Goal: Information Seeking & Learning: Learn about a topic

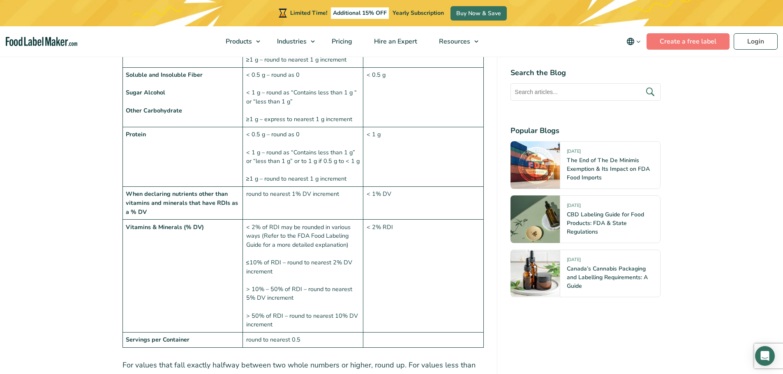
scroll to position [1028, 0]
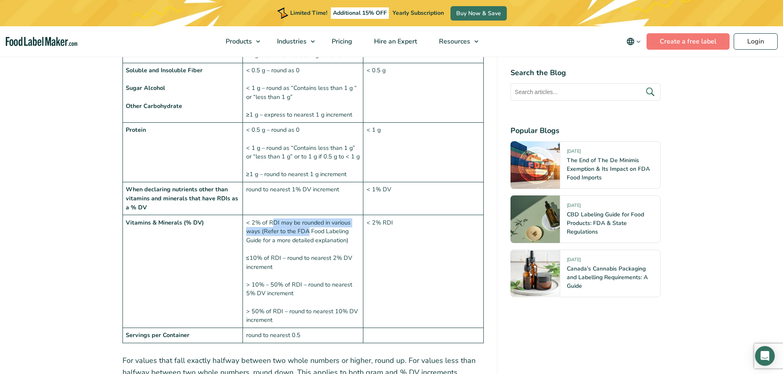
drag, startPoint x: 279, startPoint y: 203, endPoint x: 309, endPoint y: 213, distance: 31.1
click at [309, 215] on td "< 2% of RDI may be rounded in various ways (Refer to the FDA Food Labeling Guid…" at bounding box center [303, 271] width 120 height 113
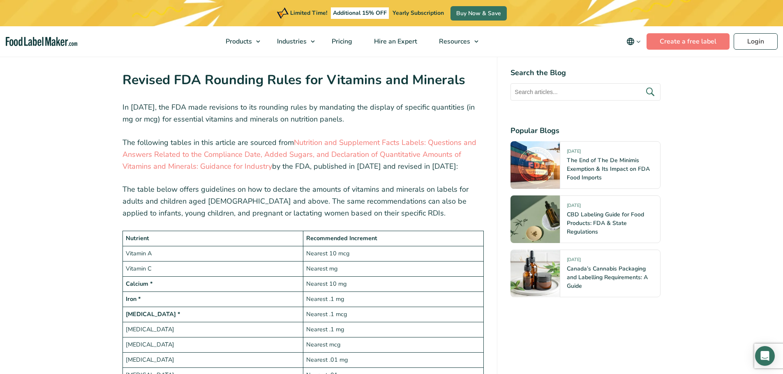
scroll to position [1398, 0]
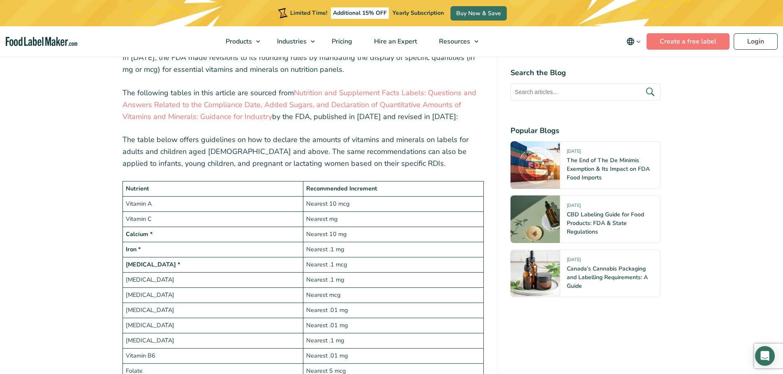
click at [156, 257] on td "[MEDICAL_DATA] *" at bounding box center [213, 264] width 180 height 15
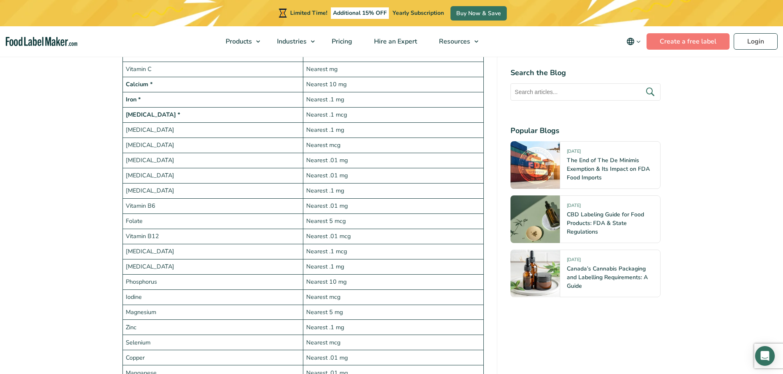
scroll to position [1562, 0]
drag, startPoint x: 143, startPoint y: 275, endPoint x: 273, endPoint y: 273, distance: 130.3
click at [273, 291] on td "Magnesium" at bounding box center [213, 298] width 180 height 15
click at [150, 275] on td "Iodine" at bounding box center [213, 282] width 180 height 15
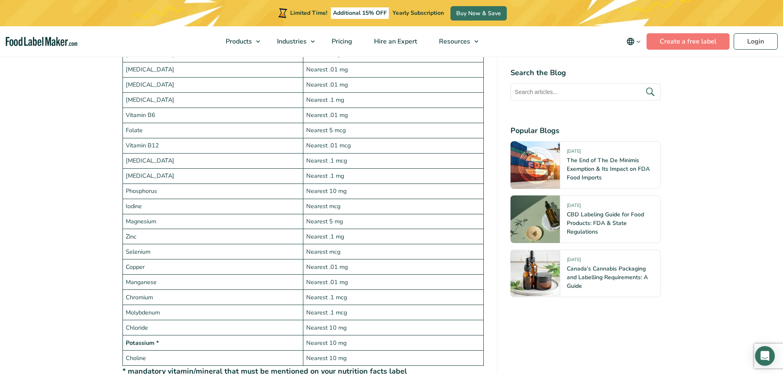
scroll to position [1644, 0]
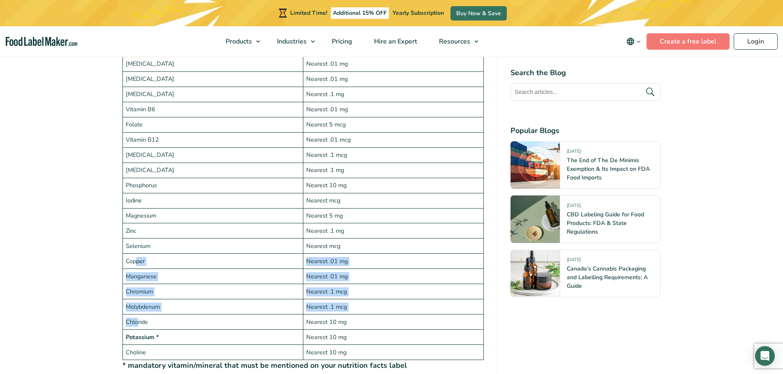
drag, startPoint x: 139, startPoint y: 304, endPoint x: 135, endPoint y: 244, distance: 60.5
click at [135, 244] on tbody "Nutrient Recommended Increment Vitamin A Nearest 10 mcg Vitamin C Nearest mg Ca…" at bounding box center [303, 148] width 361 height 426
click at [145, 254] on td "Copper" at bounding box center [213, 261] width 180 height 15
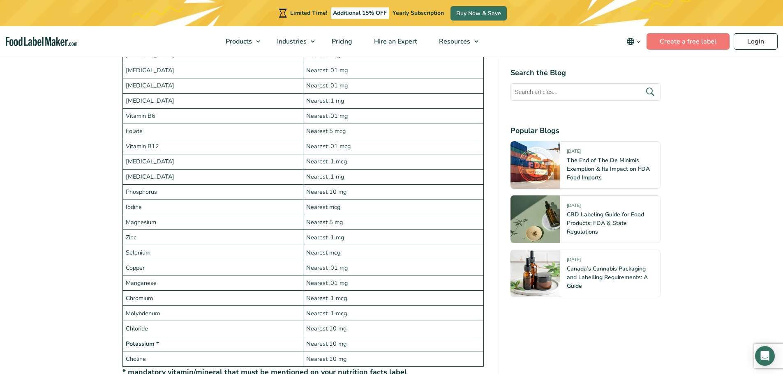
scroll to position [1714, 0]
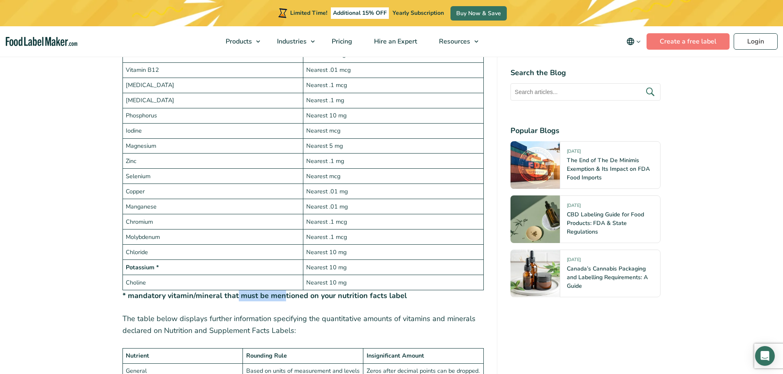
drag, startPoint x: 236, startPoint y: 277, endPoint x: 290, endPoint y: 277, distance: 53.9
click at [287, 291] on strong "* mandatory vitamin/mineral that must be mentioned on your nutrition facts label" at bounding box center [265, 296] width 284 height 10
click at [290, 291] on strong "* mandatory vitamin/mineral that must be mentioned on your nutrition facts label" at bounding box center [265, 296] width 284 height 10
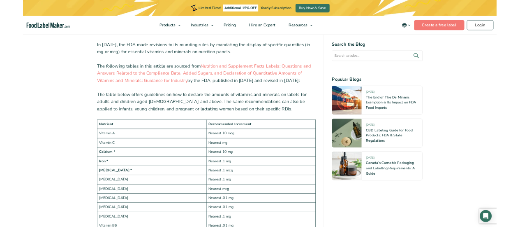
scroll to position [1385, 0]
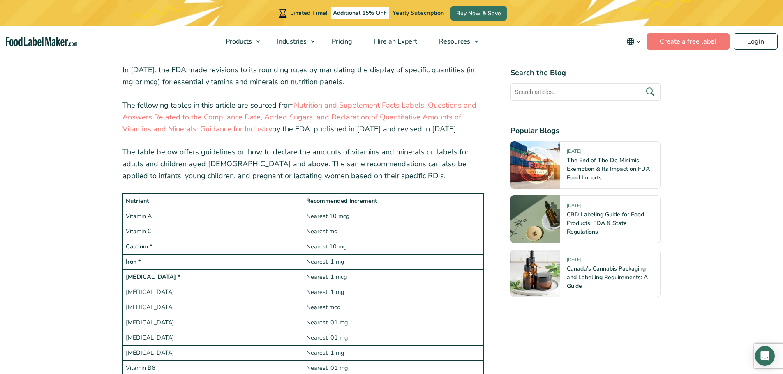
click at [266, 239] on td "Calcium *" at bounding box center [213, 246] width 180 height 15
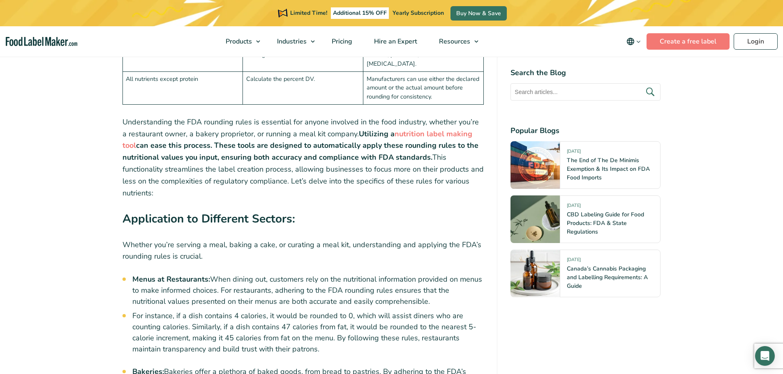
scroll to position [2290, 0]
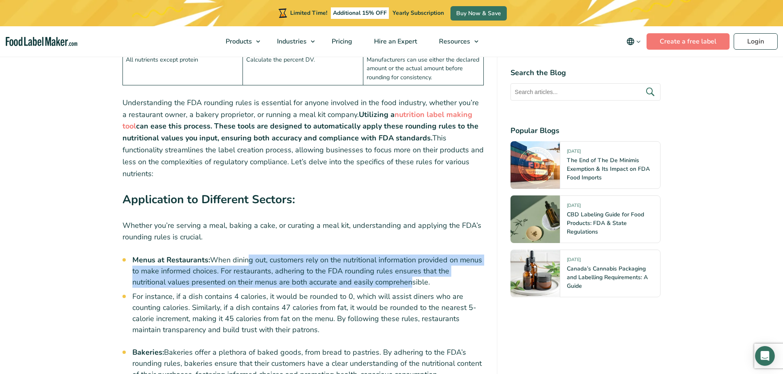
drag, startPoint x: 245, startPoint y: 206, endPoint x: 369, endPoint y: 224, distance: 125.4
click at [369, 255] on li "Menus at Restaurants: When dining out, customers rely on the nutritional inform…" at bounding box center [308, 271] width 352 height 33
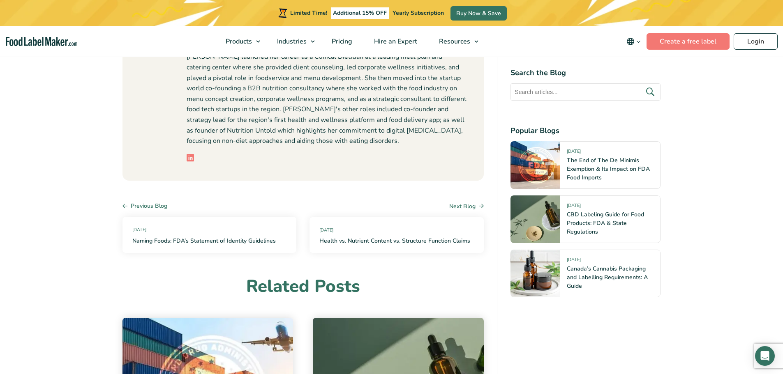
scroll to position [3605, 0]
